Goal: Check status

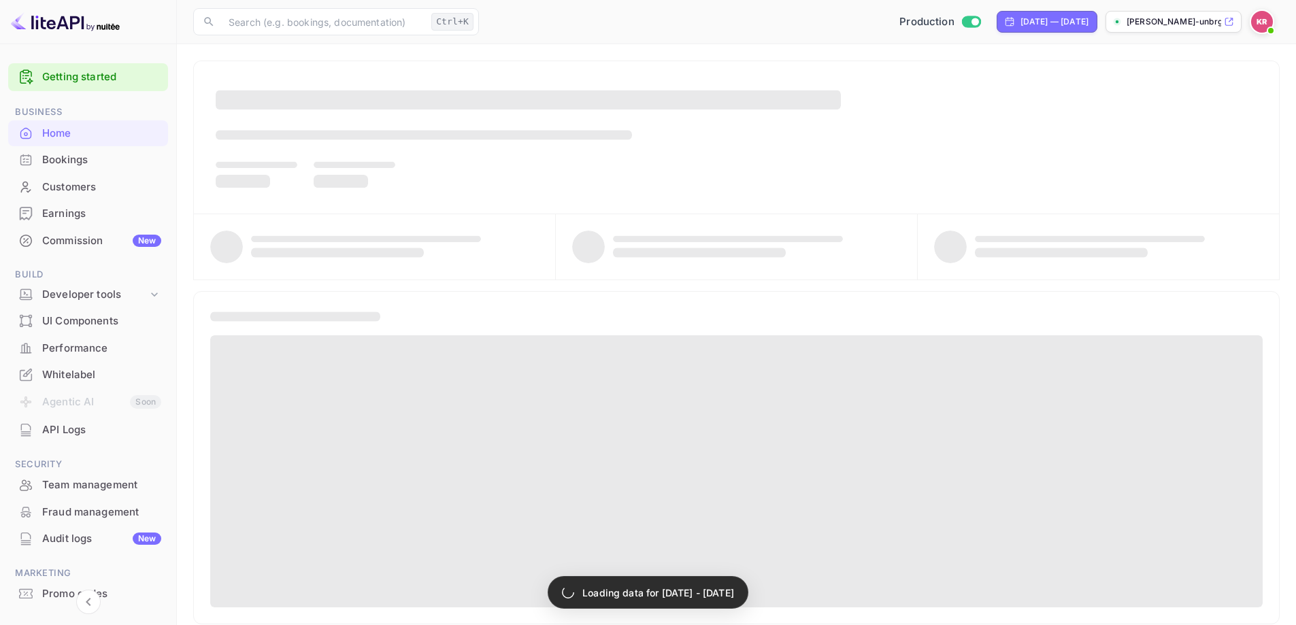
click at [51, 156] on div "Bookings" at bounding box center [101, 160] width 119 height 16
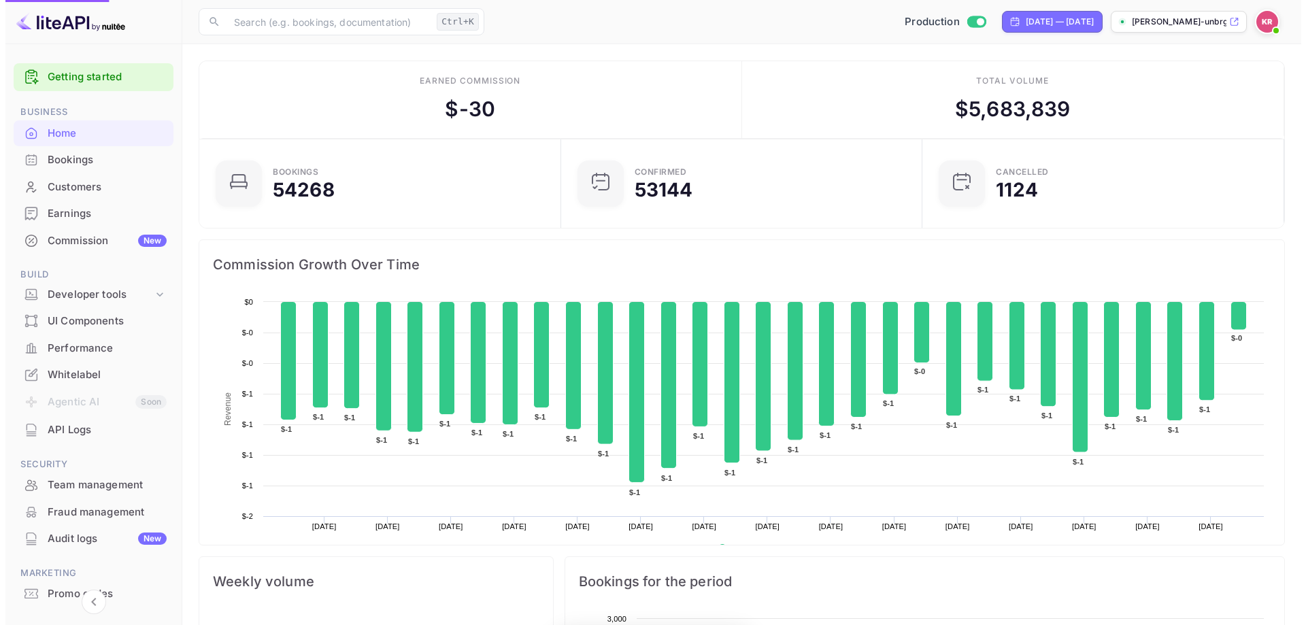
scroll to position [211, 343]
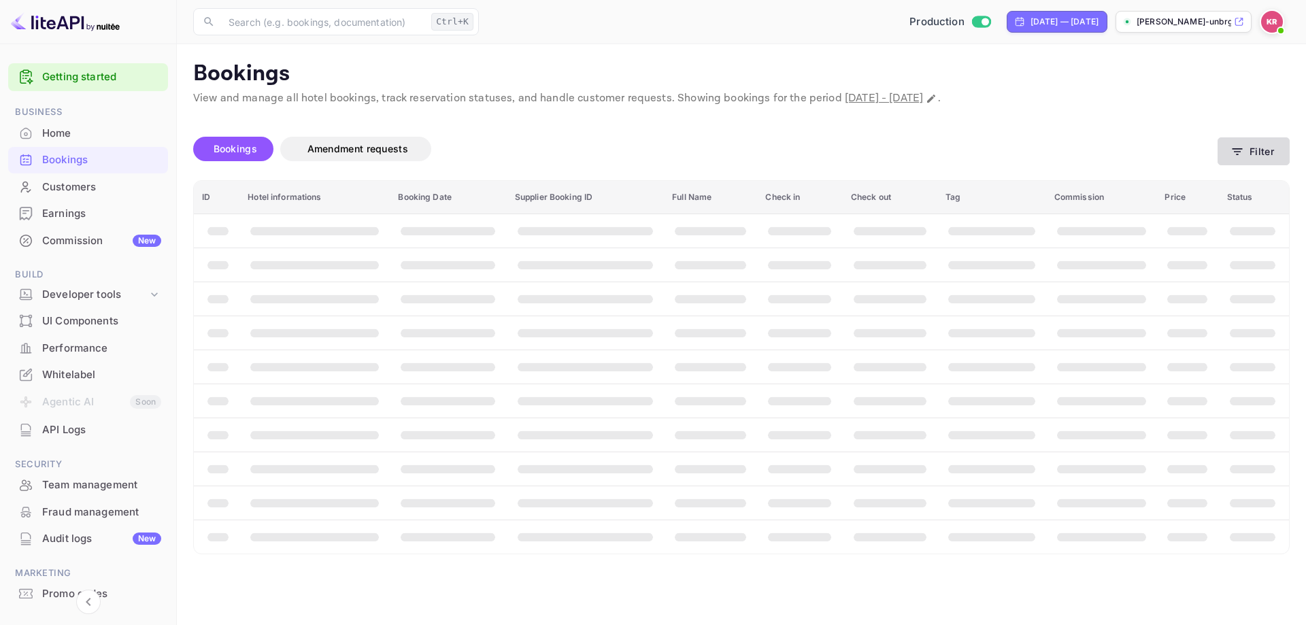
click at [1280, 148] on button "Filter" at bounding box center [1254, 151] width 72 height 28
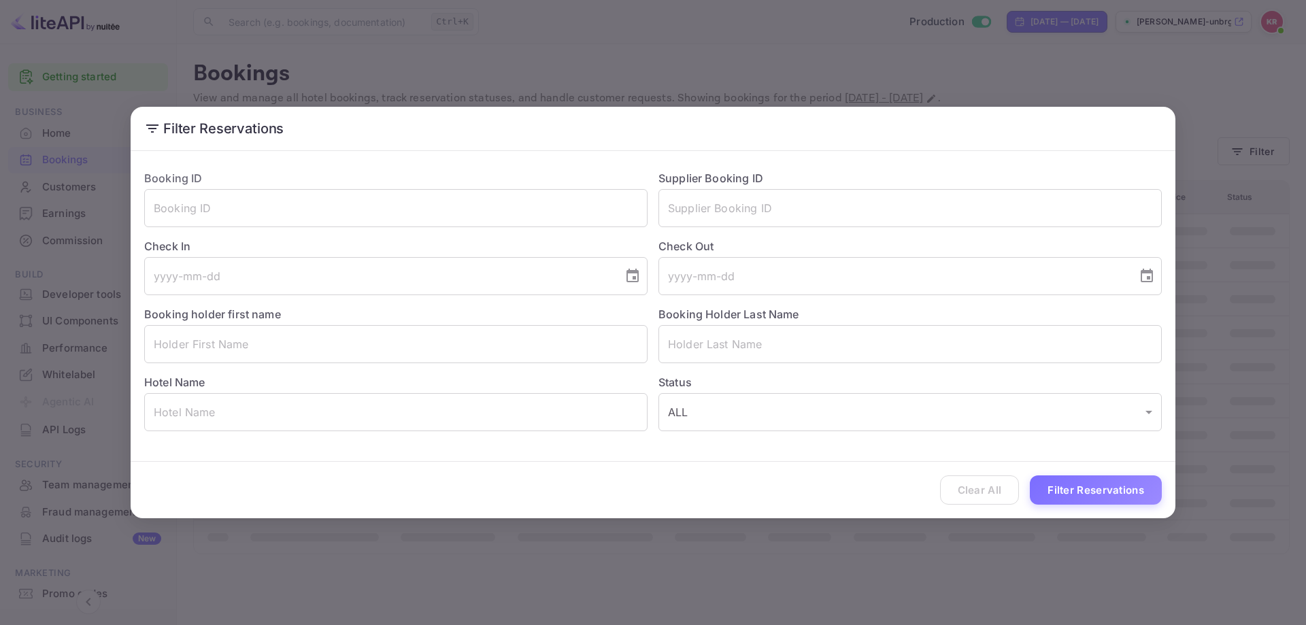
click at [507, 231] on div "Booking ID ​ Supplier Booking ID ​ Check In ​ Check Out ​ Booking holder first …" at bounding box center [647, 295] width 1029 height 272
paste input "[DEMOGRAPHIC_DATA]"
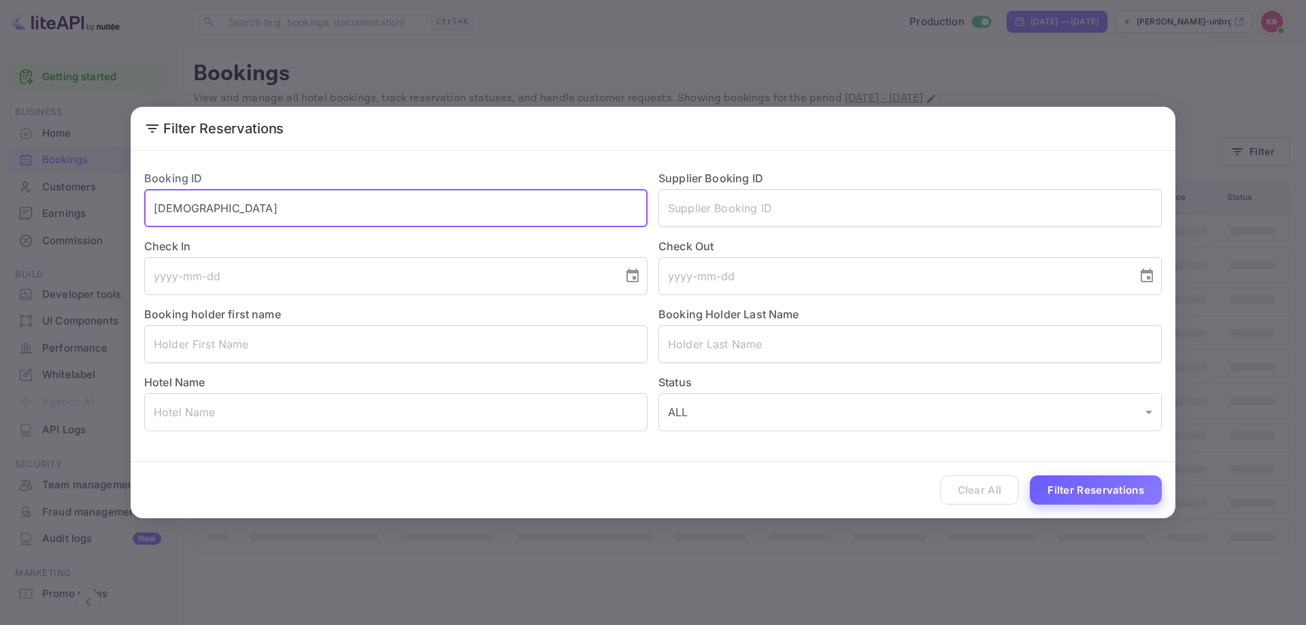
type input "[DEMOGRAPHIC_DATA]"
click at [1072, 478] on button "Filter Reservations" at bounding box center [1096, 490] width 132 height 29
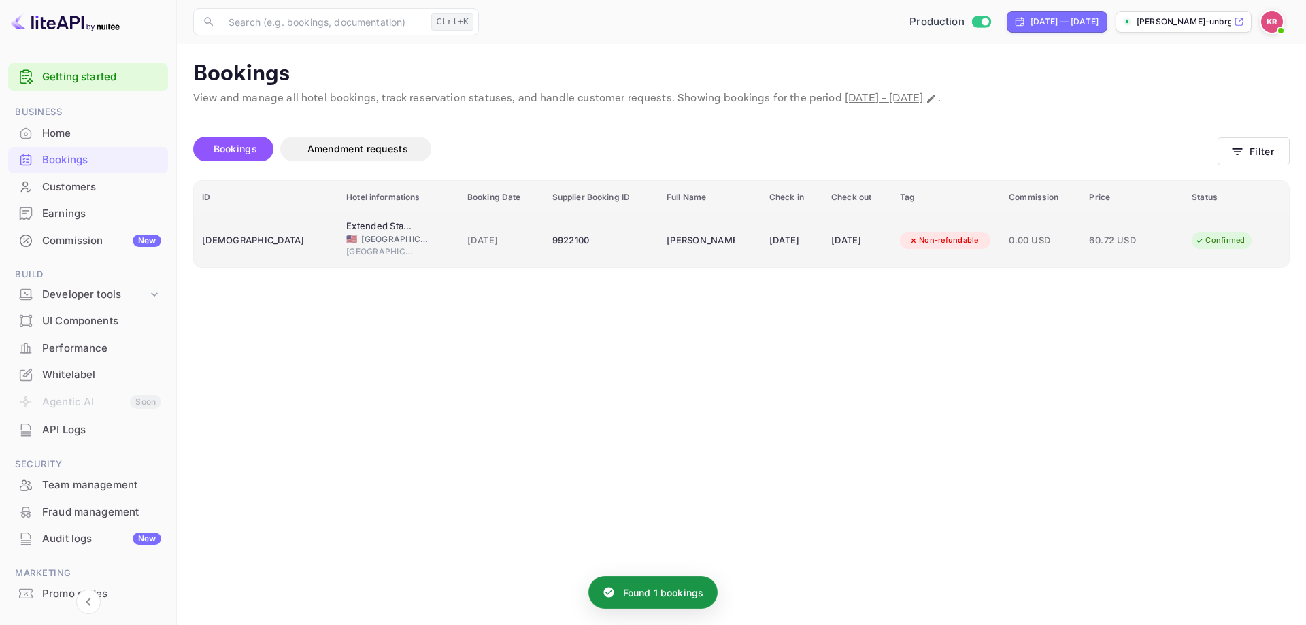
click at [785, 244] on div "[DATE]" at bounding box center [792, 241] width 46 height 22
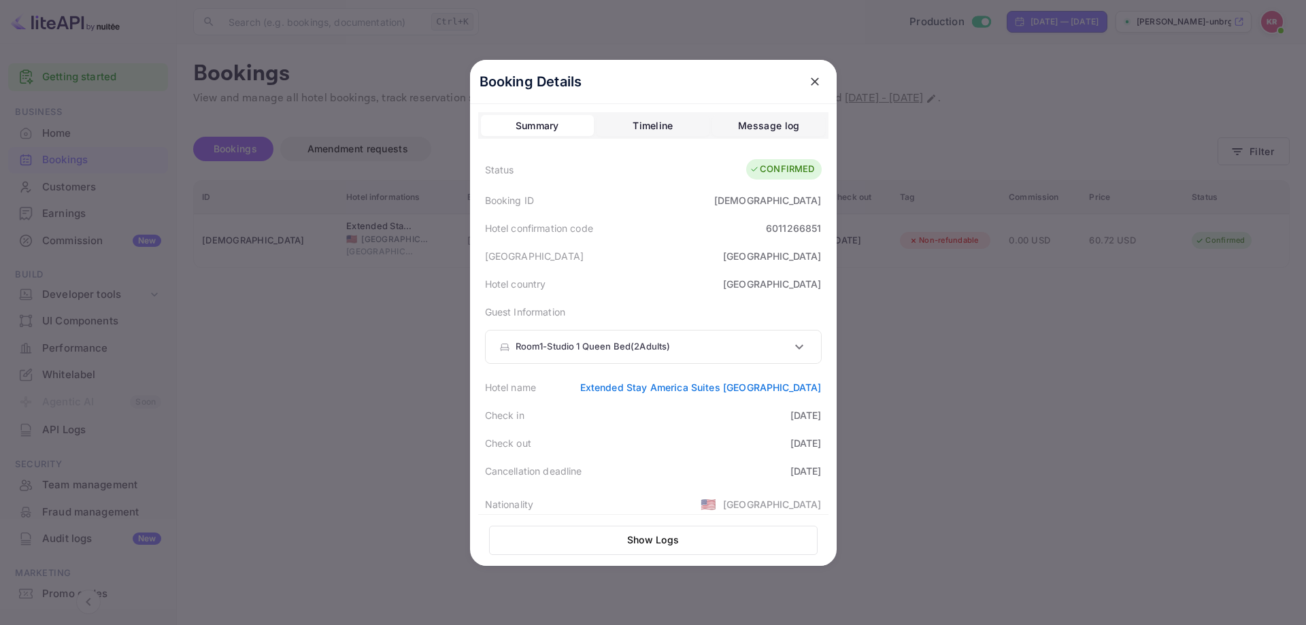
click at [781, 226] on div "6011266851" at bounding box center [794, 228] width 56 height 14
copy div "6011266851"
click at [284, 396] on div at bounding box center [653, 312] width 1306 height 625
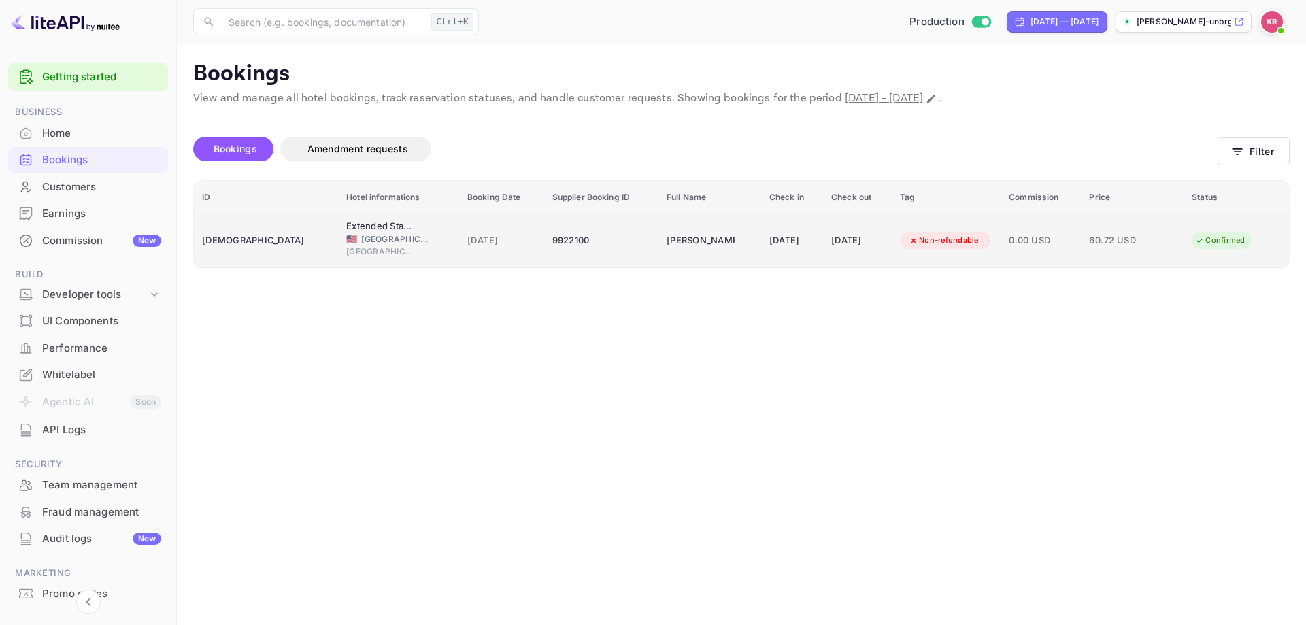
click at [346, 226] on div "Extended Stay America Suites [GEOGRAPHIC_DATA]" at bounding box center [380, 227] width 68 height 14
